Goal: Task Accomplishment & Management: Use online tool/utility

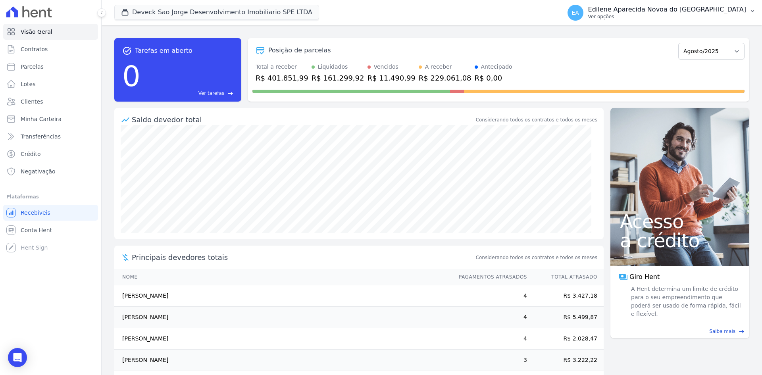
click at [632, 17] on p "Ver opções" at bounding box center [667, 17] width 158 height 6
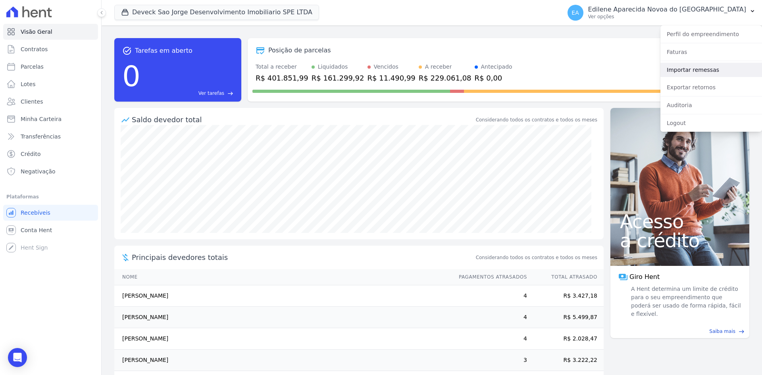
click at [675, 70] on link "Importar remessas" at bounding box center [712, 70] width 102 height 14
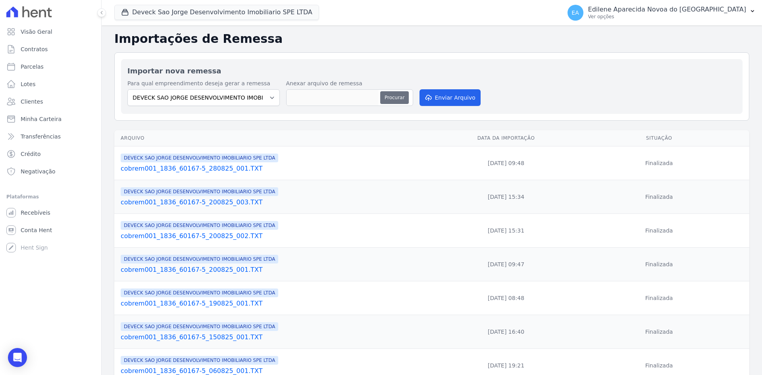
click at [393, 97] on button "Procurar" at bounding box center [394, 97] width 29 height 13
type input "cobrem001_1836_60167-5_280825_003.TXT"
click at [450, 96] on button "Enviar Arquivo" at bounding box center [450, 97] width 61 height 17
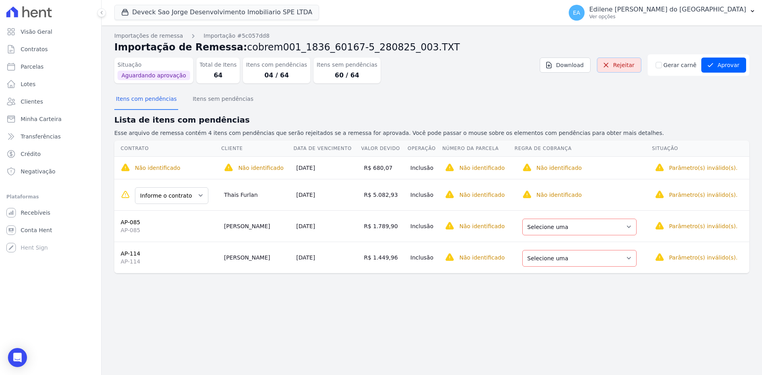
drag, startPoint x: 624, startPoint y: 64, endPoint x: 408, endPoint y: 50, distance: 216.5
click at [624, 64] on link "Rejeitar" at bounding box center [619, 65] width 44 height 15
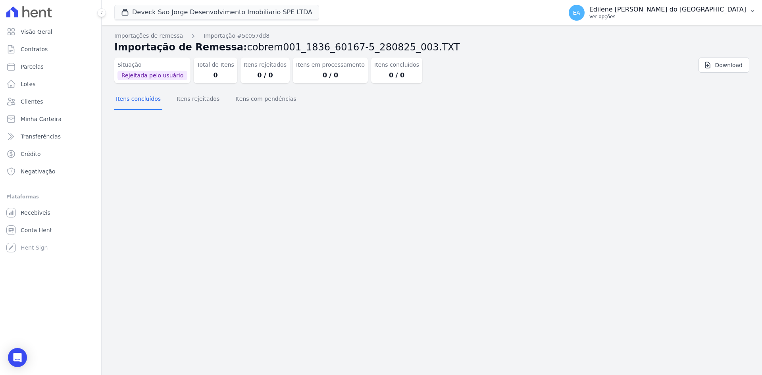
click at [631, 16] on p "Ver opções" at bounding box center [668, 17] width 157 height 6
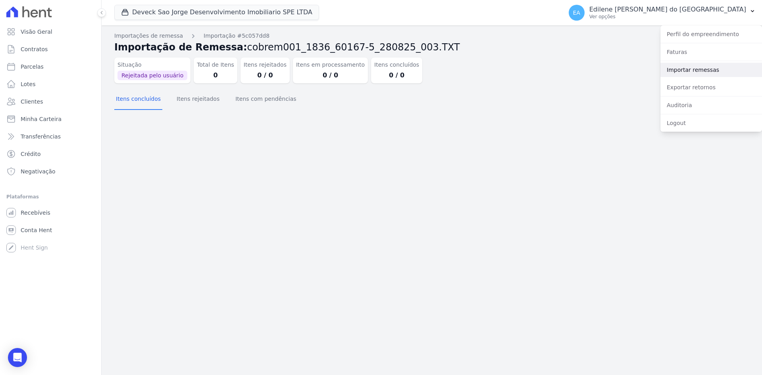
click at [678, 71] on link "Importar remessas" at bounding box center [712, 70] width 102 height 14
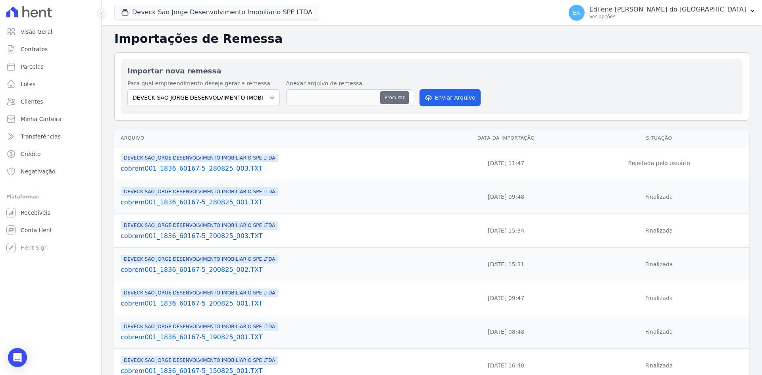
click at [388, 97] on button "Procurar" at bounding box center [394, 97] width 29 height 13
type input "cobrem001_1836_60167-5_280825_003.TXT"
click at [455, 96] on button "Enviar Arquivo" at bounding box center [450, 97] width 61 height 17
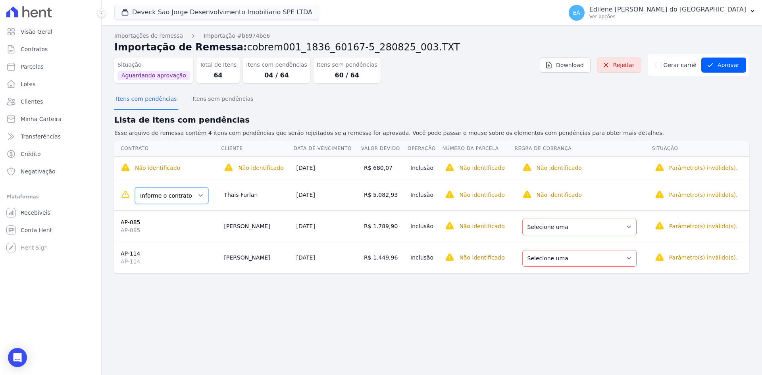
click at [197, 195] on select "Informe o contrato 156 156" at bounding box center [171, 195] width 73 height 17
click at [233, 306] on div "Importações de remessa Importação #b6974be6 Importação de Remessa: cobrem001_18…" at bounding box center [432, 200] width 661 height 350
drag, startPoint x: 624, startPoint y: 226, endPoint x: 623, endPoint y: 233, distance: 6.9
click at [624, 226] on select "Selecione uma Nova Parcela Avulsa Parcela Avulsa Existente Parcela Normal (1 X …" at bounding box center [580, 227] width 114 height 17
click at [627, 229] on select "Selecione uma Nova Parcela Avulsa Parcela Avulsa Existente Parcela Normal (1 X …" at bounding box center [581, 227] width 114 height 17
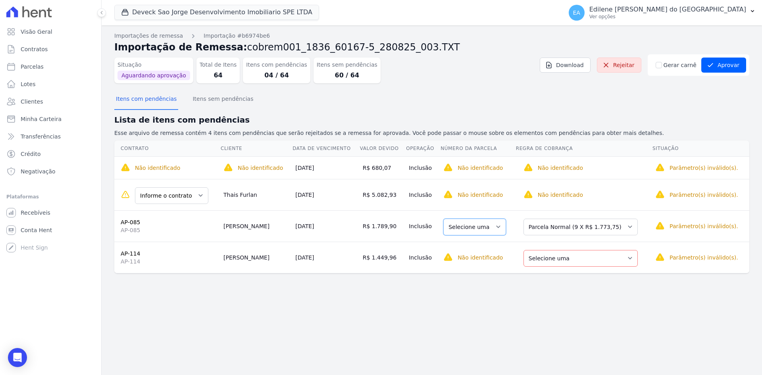
click at [499, 226] on select "Selecione uma" at bounding box center [475, 227] width 63 height 17
click at [498, 228] on select "Selecione uma" at bounding box center [475, 227] width 63 height 17
click at [626, 260] on select "Selecione uma Nova Parcela Avulsa Parcela Avulsa Existente Parcela Normal (9 X …" at bounding box center [581, 258] width 114 height 17
drag, startPoint x: 501, startPoint y: 257, endPoint x: 498, endPoint y: 260, distance: 4.8
click at [501, 257] on select "Selecione uma 1 - ?" at bounding box center [475, 258] width 63 height 17
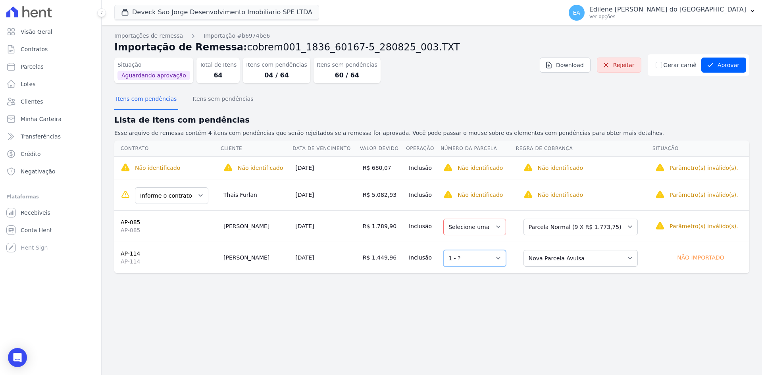
click at [449, 250] on select "Selecione uma 1 - ?" at bounding box center [475, 258] width 63 height 17
click at [196, 195] on select "Informe o contrato 156 156" at bounding box center [171, 195] width 73 height 17
click at [198, 196] on select "Informe o contrato 156 156" at bounding box center [171, 195] width 73 height 17
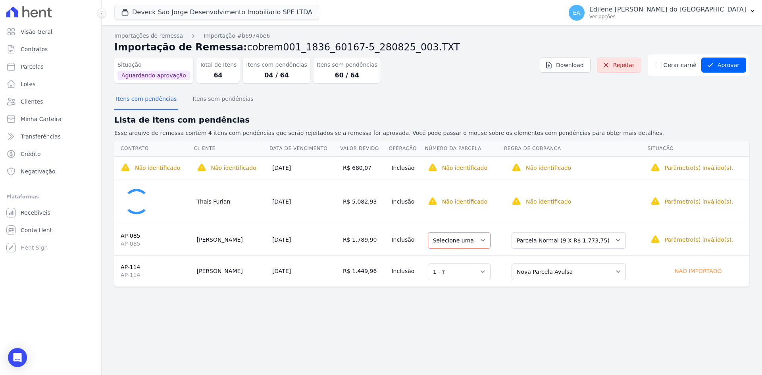
click at [152, 230] on td "AP-085 AP-085" at bounding box center [153, 239] width 79 height 31
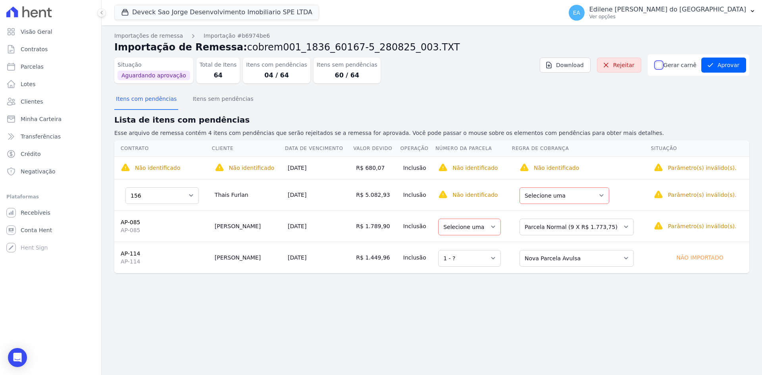
click at [662, 67] on input "Gerar carnê" at bounding box center [659, 65] width 6 height 6
drag, startPoint x: 729, startPoint y: 66, endPoint x: 724, endPoint y: 84, distance: 18.5
click at [730, 67] on button "Aprovar" at bounding box center [724, 65] width 45 height 15
click at [662, 66] on input "Gerar carnê" at bounding box center [659, 65] width 6 height 6
checkbox input "false"
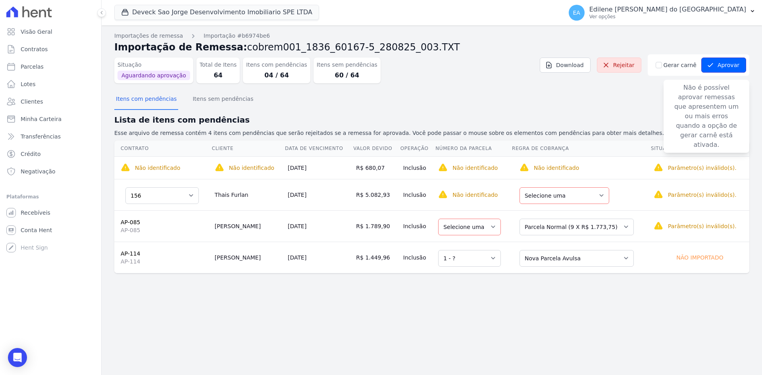
click at [727, 70] on button "Aprovar" at bounding box center [724, 65] width 45 height 15
click at [217, 100] on button "Itens sem pendências" at bounding box center [223, 99] width 64 height 21
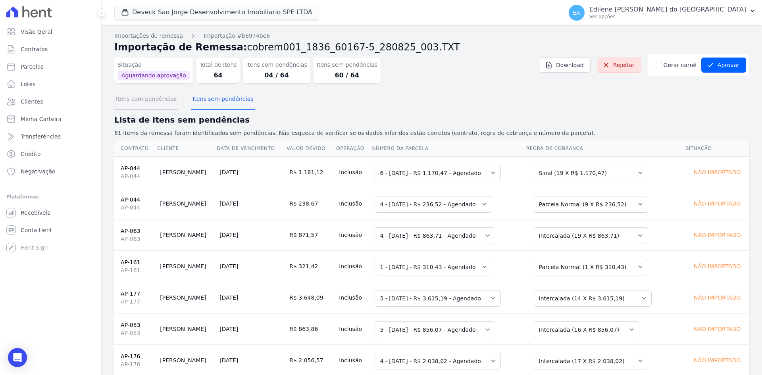
click at [144, 98] on button "Itens com pendências" at bounding box center [146, 99] width 64 height 21
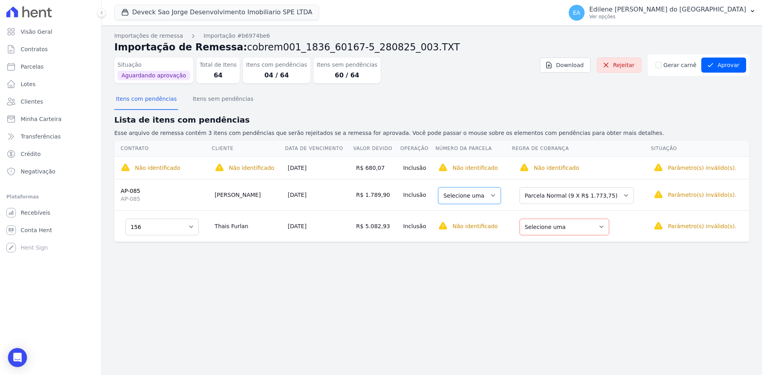
click at [497, 194] on select "Selecione uma" at bounding box center [469, 195] width 63 height 17
click at [494, 196] on select "Selecione uma" at bounding box center [469, 195] width 63 height 17
click at [623, 195] on select "Selecione uma Nova Parcela Avulsa Parcela Avulsa Existente Parcela Normal (1 X …" at bounding box center [577, 195] width 114 height 17
click at [604, 225] on select "Selecione uma Nova Parcela Avulsa Parcela Avulsa Existente Sinal (1 X R$ 44.067…" at bounding box center [565, 227] width 90 height 17
click at [723, 64] on button "Aprovar" at bounding box center [724, 65] width 45 height 15
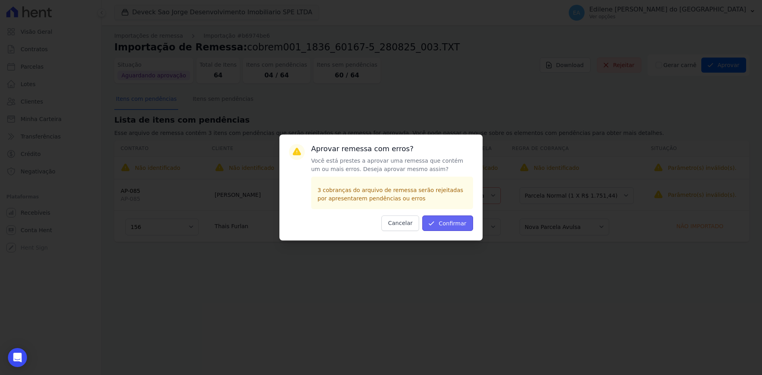
click at [458, 222] on button "Confirmar" at bounding box center [447, 223] width 51 height 15
